Goal: Contribute content: Contribute content

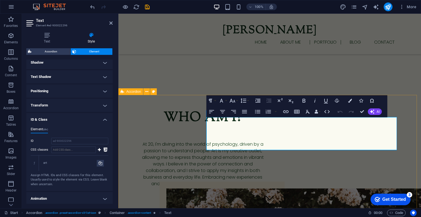
scroll to position [472, 0]
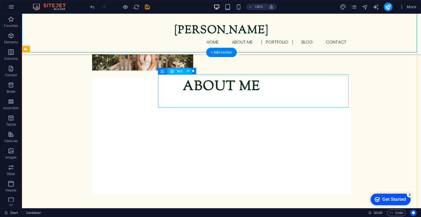
scroll to position [642, 0]
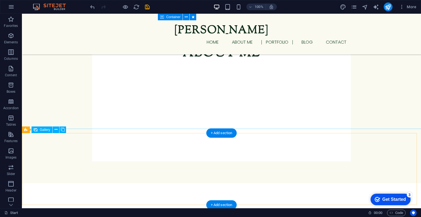
select select "4"
select select "px"
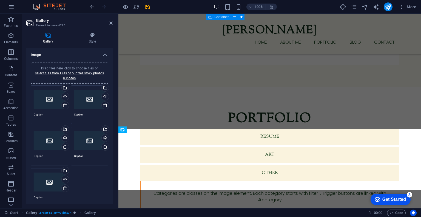
click at [50, 103] on div "Drag files here, click to choose files or select files from Files or our free s…" at bounding box center [50, 99] width 32 height 22
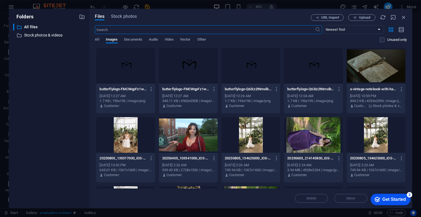
click at [298, 124] on div at bounding box center [313, 135] width 59 height 36
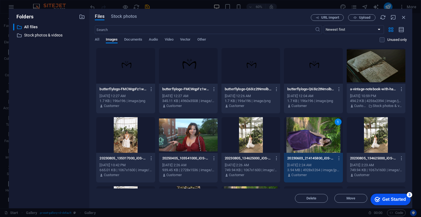
click at [298, 124] on div "1" at bounding box center [313, 135] width 59 height 36
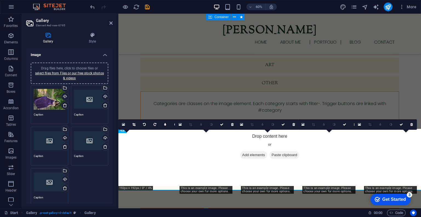
scroll to position [642, 0]
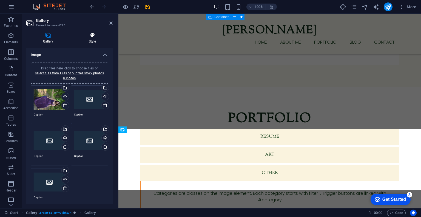
click at [87, 39] on h4 "Style" at bounding box center [92, 38] width 41 height 12
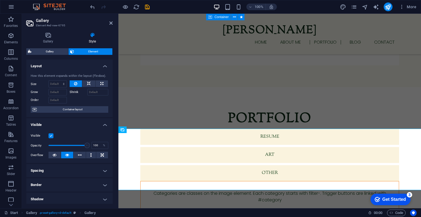
scroll to position [87, 0]
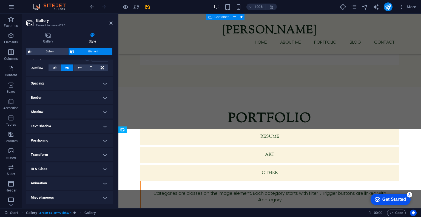
click at [50, 168] on h4 "ID & Class" at bounding box center [69, 168] width 86 height 13
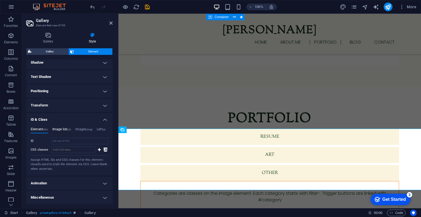
click at [60, 128] on h4 "Image list (ul)" at bounding box center [61, 130] width 19 height 6
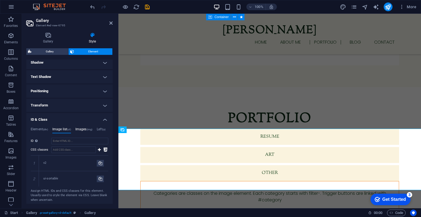
click at [81, 129] on h4 "Images (img)" at bounding box center [83, 130] width 17 height 6
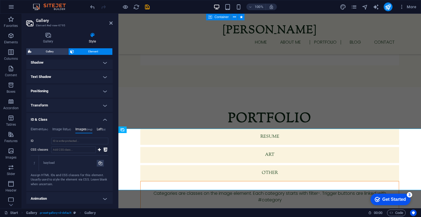
click at [104, 129] on h4 "Left (a)" at bounding box center [101, 130] width 9 height 6
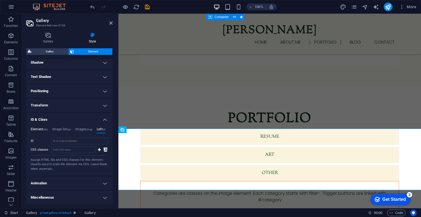
click at [42, 128] on h4 "Element (div)" at bounding box center [39, 130] width 17 height 6
click at [38, 131] on h4 "Element (div)" at bounding box center [39, 130] width 17 height 6
click at [71, 128] on span "(ul)" at bounding box center [69, 129] width 4 height 3
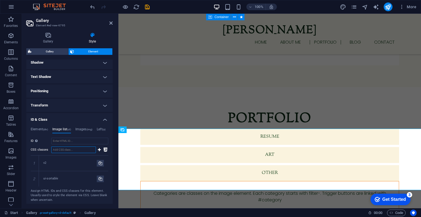
click at [88, 149] on input "CSS classes" at bounding box center [73, 149] width 45 height 7
click at [106, 149] on icon at bounding box center [106, 149] width 4 height 7
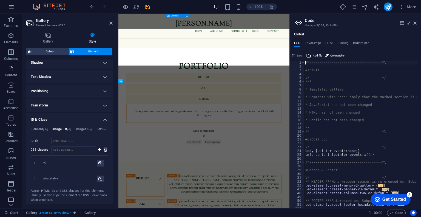
scroll to position [732, 0]
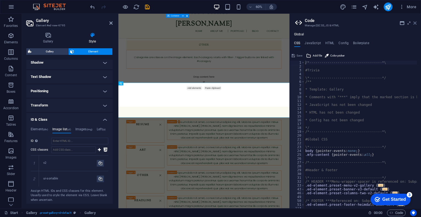
click at [415, 23] on icon at bounding box center [414, 23] width 3 height 4
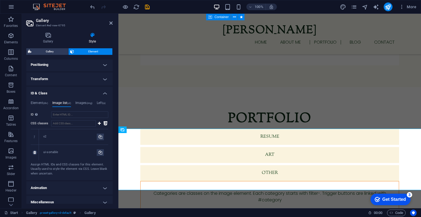
scroll to position [168, 0]
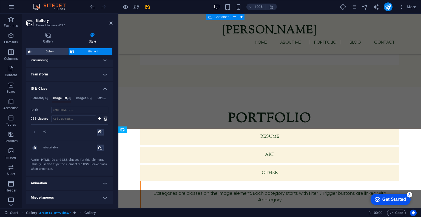
click at [57, 146] on div "ui-sortable" at bounding box center [69, 147] width 53 height 5
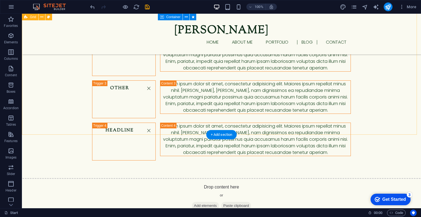
scroll to position [874, 0]
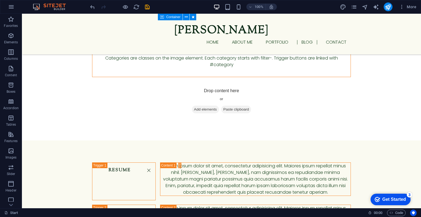
click at [357, 8] on icon "pages" at bounding box center [354, 7] width 6 height 6
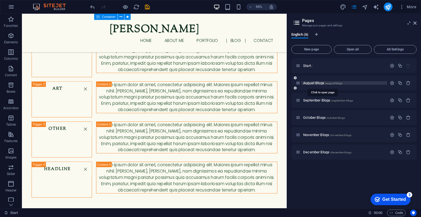
click at [319, 83] on span "August Blogs /august-blogs" at bounding box center [322, 83] width 39 height 4
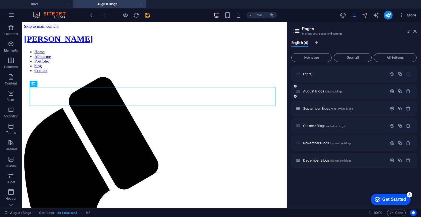
scroll to position [0, 0]
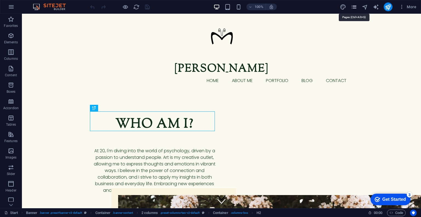
click at [351, 5] on icon "pages" at bounding box center [354, 7] width 6 height 6
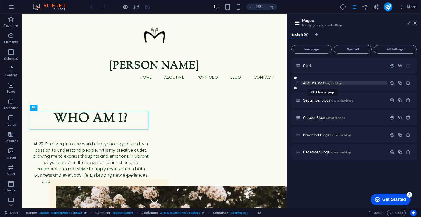
click at [310, 82] on span "August Blogs /august-blogs" at bounding box center [322, 83] width 39 height 4
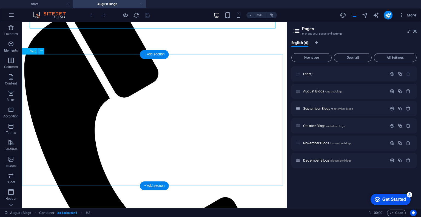
scroll to position [106, 0]
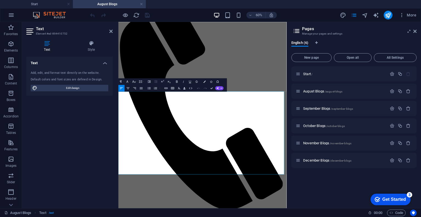
scroll to position [0, 0]
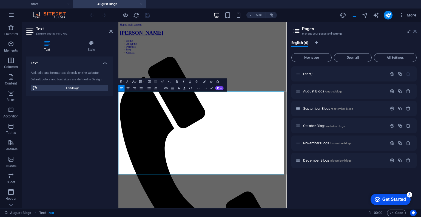
click at [416, 31] on icon at bounding box center [414, 31] width 3 height 4
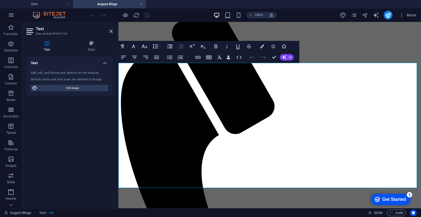
scroll to position [75, 0]
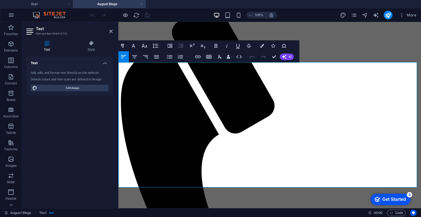
drag, startPoint x: 352, startPoint y: 93, endPoint x: 328, endPoint y: 104, distance: 26.8
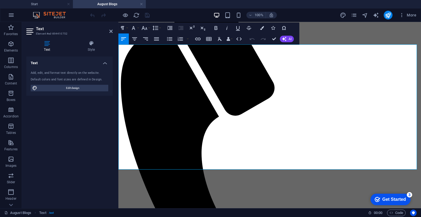
scroll to position [92, 0]
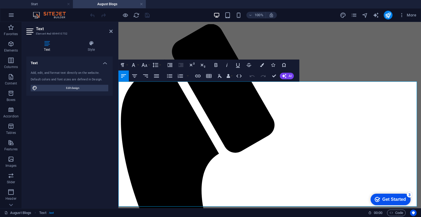
scroll to position [56, 0]
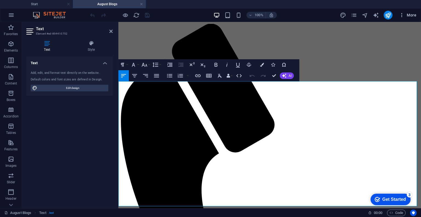
click at [404, 15] on icon "button" at bounding box center [401, 14] width 5 height 5
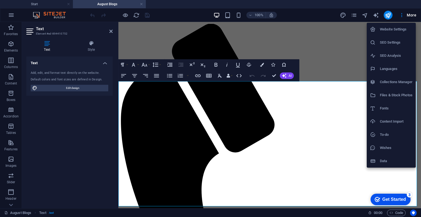
click at [389, 166] on li "Data" at bounding box center [391, 160] width 49 height 13
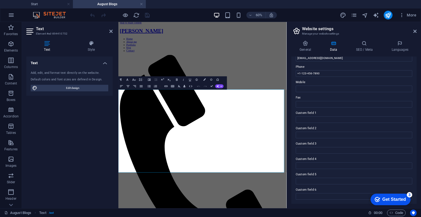
scroll to position [0, 0]
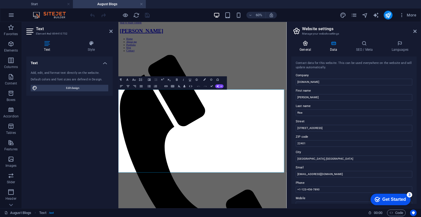
click at [307, 43] on icon at bounding box center [305, 43] width 28 height 5
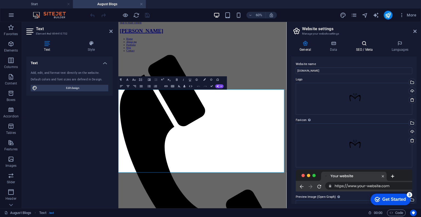
click at [360, 46] on h4 "SEO / Meta" at bounding box center [366, 47] width 36 height 12
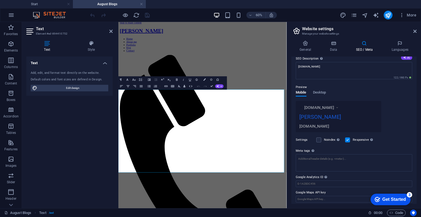
scroll to position [54, 0]
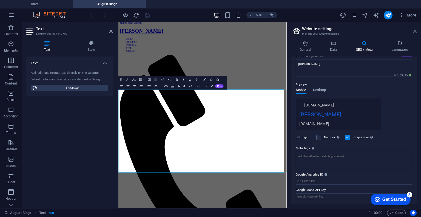
click at [415, 33] on icon at bounding box center [414, 31] width 3 height 4
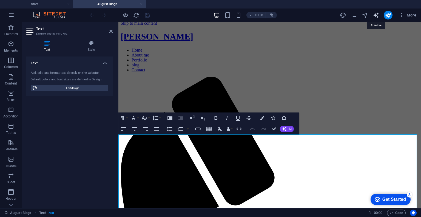
click at [374, 14] on icon "text_generator" at bounding box center [376, 15] width 6 height 6
select select "English"
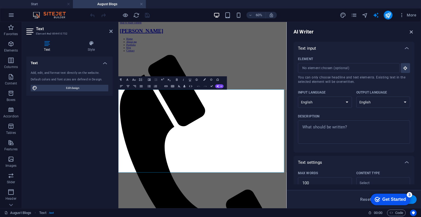
click at [413, 32] on icon "button" at bounding box center [412, 32] width 6 height 6
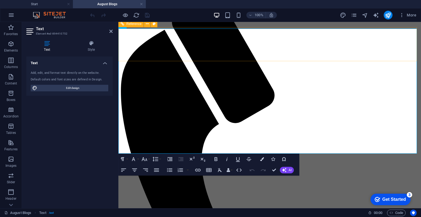
scroll to position [85, 0]
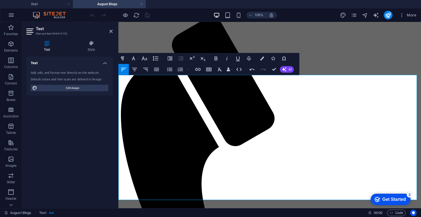
scroll to position [76, 0]
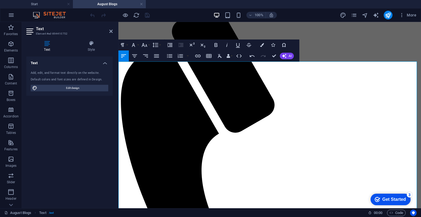
drag, startPoint x: 290, startPoint y: 156, endPoint x: 119, endPoint y: 86, distance: 184.6
copy div "In his book Kinds of Minds: Toward an Understanding of Consciousness , Daniel D…"
drag, startPoint x: 291, startPoint y: 155, endPoint x: 117, endPoint y: 152, distance: 174.2
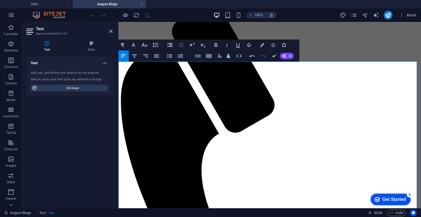
drag, startPoint x: 338, startPoint y: 158, endPoint x: 119, endPoint y: 151, distance: 219.2
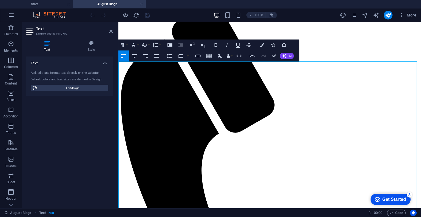
drag, startPoint x: 166, startPoint y: 183, endPoint x: 169, endPoint y: 189, distance: 6.4
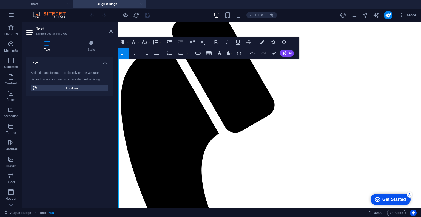
scroll to position [79, 0]
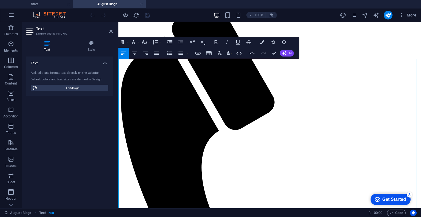
drag, startPoint x: 339, startPoint y: 192, endPoint x: 352, endPoint y: 191, distance: 13.5
drag, startPoint x: 336, startPoint y: 186, endPoint x: 95, endPoint y: 186, distance: 241.3
drag, startPoint x: 393, startPoint y: 69, endPoint x: 113, endPoint y: 63, distance: 279.8
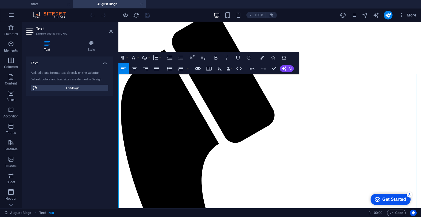
scroll to position [67, 0]
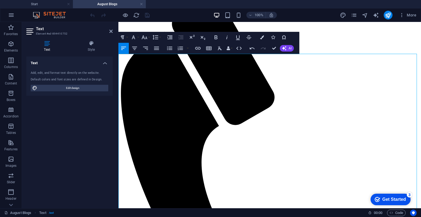
scroll to position [83, 0]
drag, startPoint x: 378, startPoint y: 131, endPoint x: 343, endPoint y: 149, distance: 39.9
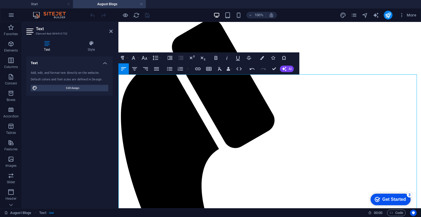
scroll to position [72, 0]
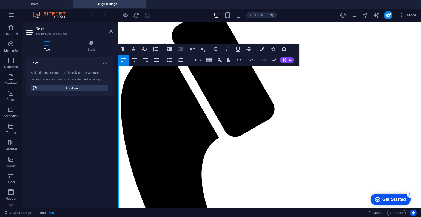
drag, startPoint x: 378, startPoint y: 163, endPoint x: 110, endPoint y: 70, distance: 284.3
copy div "In his book Kinds of Minds: Toward an Understanding of Consciousness , Daniel D…"
click at [169, 46] on icon "button" at bounding box center [170, 49] width 7 height 7
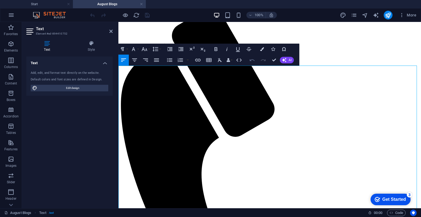
click at [251, 59] on icon "button" at bounding box center [252, 60] width 7 height 7
click at [118, 69] on aside "Text Element #ed-894410752 Text Style Text Add, edit, and format text directly …" at bounding box center [70, 115] width 97 height 186
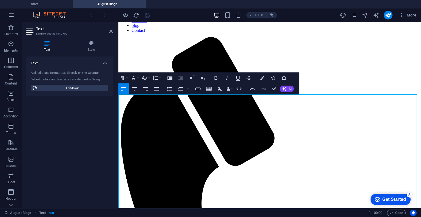
scroll to position [43, 0]
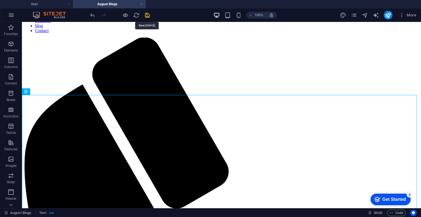
click at [148, 15] on icon "save" at bounding box center [147, 15] width 6 height 6
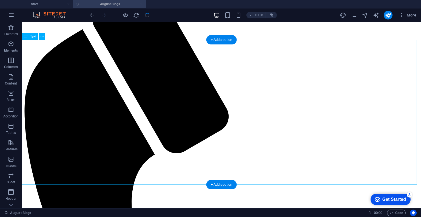
scroll to position [95, 0]
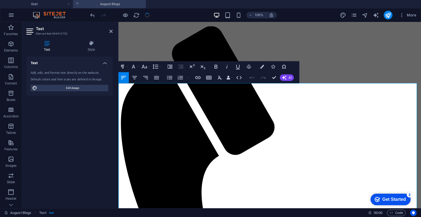
scroll to position [54, 0]
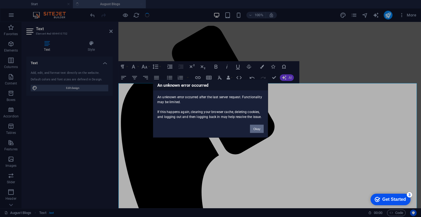
click at [259, 127] on button "Okay" at bounding box center [257, 128] width 14 height 8
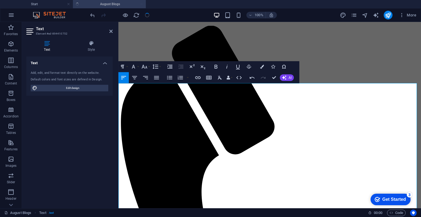
drag, startPoint x: 169, startPoint y: 147, endPoint x: 116, endPoint y: 148, distance: 52.6
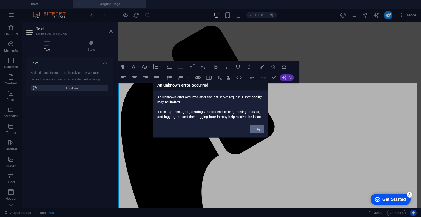
click at [256, 126] on button "Okay" at bounding box center [257, 128] width 14 height 8
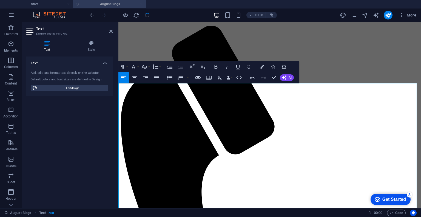
drag, startPoint x: 295, startPoint y: 153, endPoint x: 366, endPoint y: 157, distance: 71.7
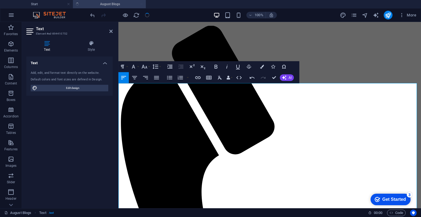
drag, startPoint x: 301, startPoint y: 154, endPoint x: 259, endPoint y: 154, distance: 41.7
drag, startPoint x: 378, startPoint y: 177, endPoint x: 122, endPoint y: 89, distance: 270.2
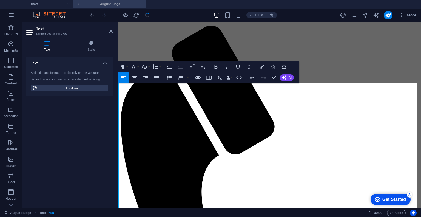
copy div "In his book Kinds of Minds: Toward an Understanding of Consciousness , Daniel D…"
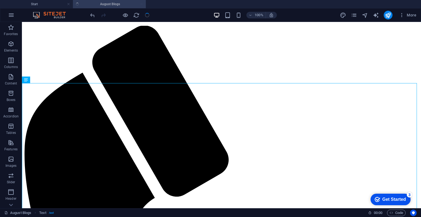
click at [147, 15] on div at bounding box center [119, 15] width 61 height 9
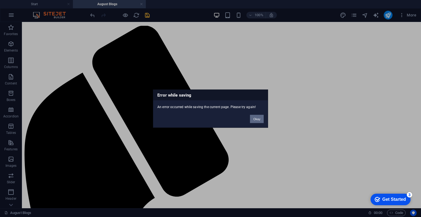
click at [256, 117] on button "Okay" at bounding box center [257, 119] width 14 height 8
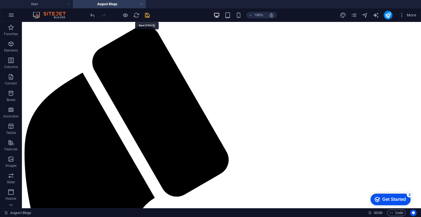
click at [148, 14] on icon "save" at bounding box center [147, 15] width 6 height 6
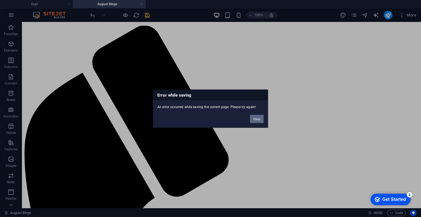
click at [254, 117] on button "Okay" at bounding box center [257, 119] width 14 height 8
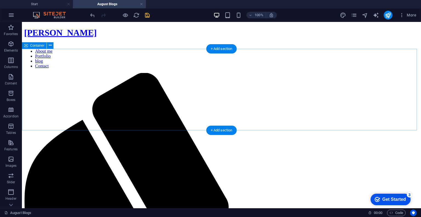
scroll to position [0, 0]
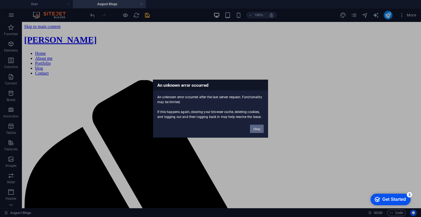
click at [255, 131] on button "Okay" at bounding box center [257, 128] width 14 height 8
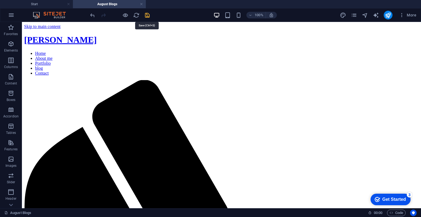
click at [147, 14] on icon "save" at bounding box center [147, 15] width 6 height 6
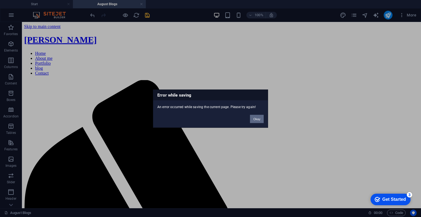
click at [257, 116] on button "Okay" at bounding box center [257, 119] width 14 height 8
